Goal: Information Seeking & Learning: Learn about a topic

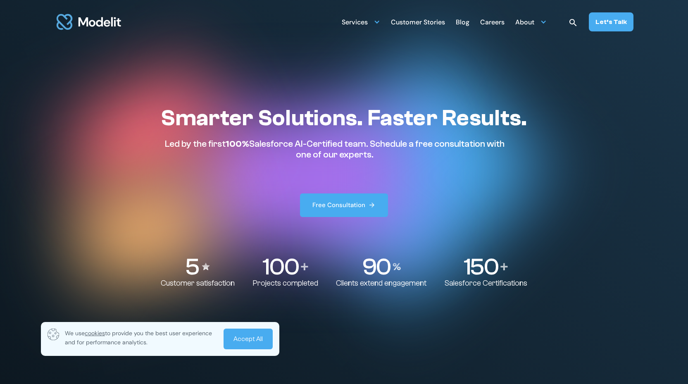
click at [499, 23] on div "Careers" at bounding box center [492, 23] width 24 height 16
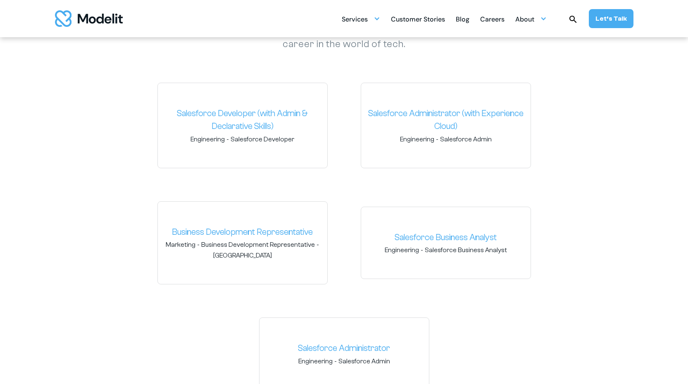
scroll to position [1322, 0]
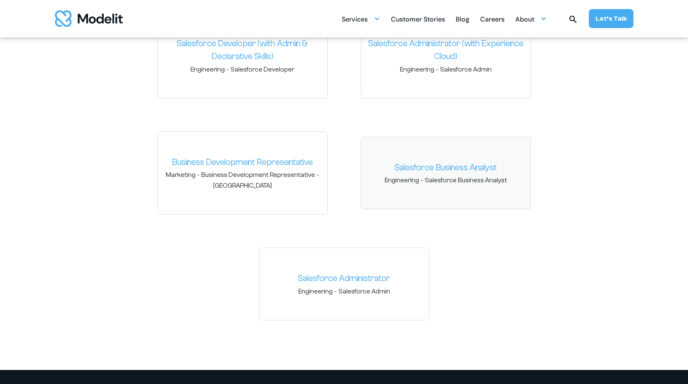
click at [446, 167] on link "Salesforce Business Analyst" at bounding box center [446, 167] width 156 height 13
